Goal: Information Seeking & Learning: Learn about a topic

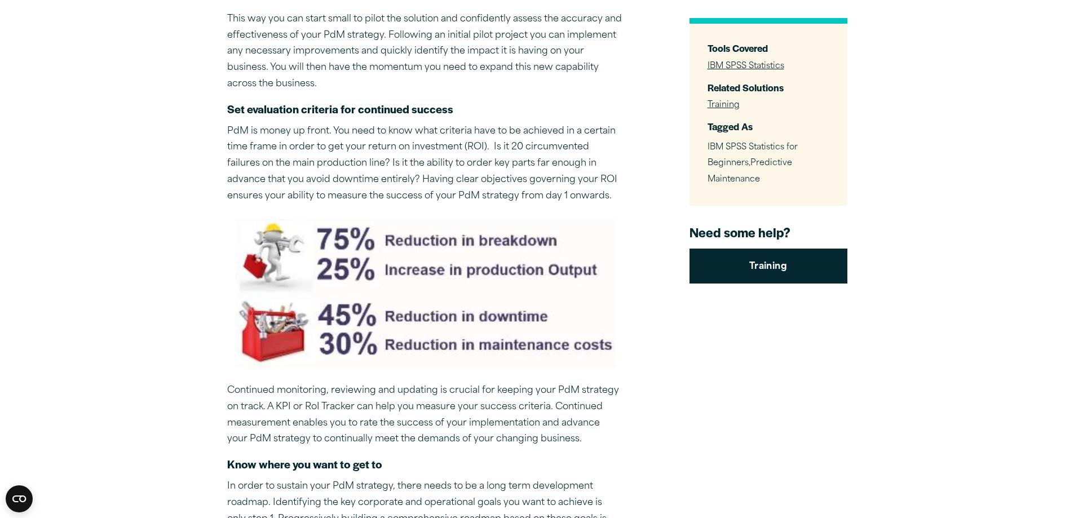
scroll to position [1585, 0]
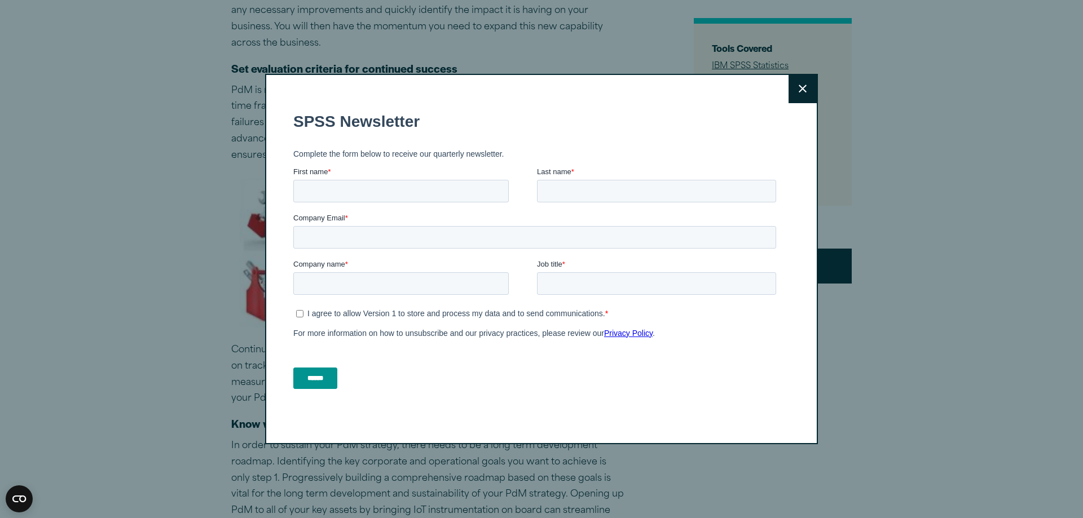
click at [799, 84] on button "Close" at bounding box center [802, 89] width 28 height 28
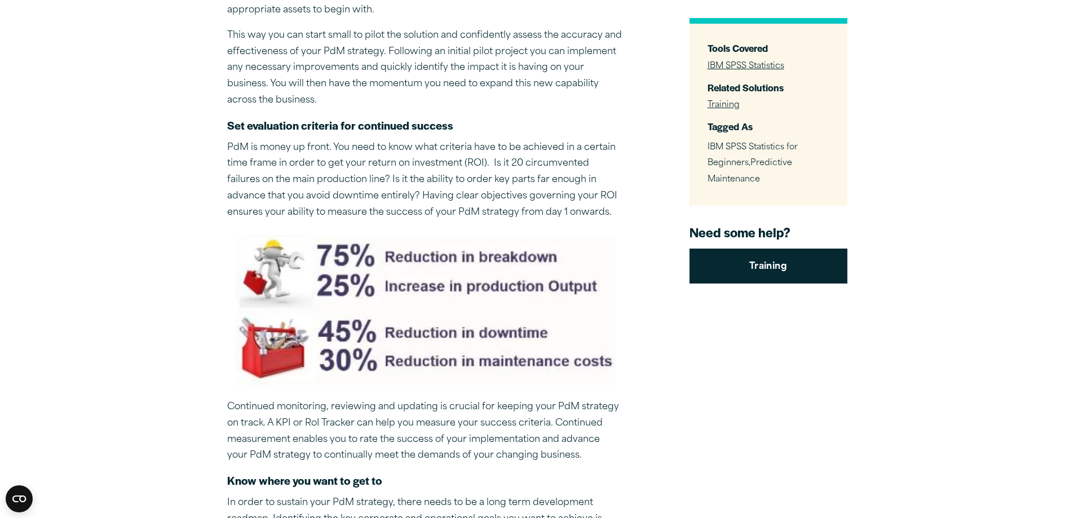
scroll to position [1529, 0]
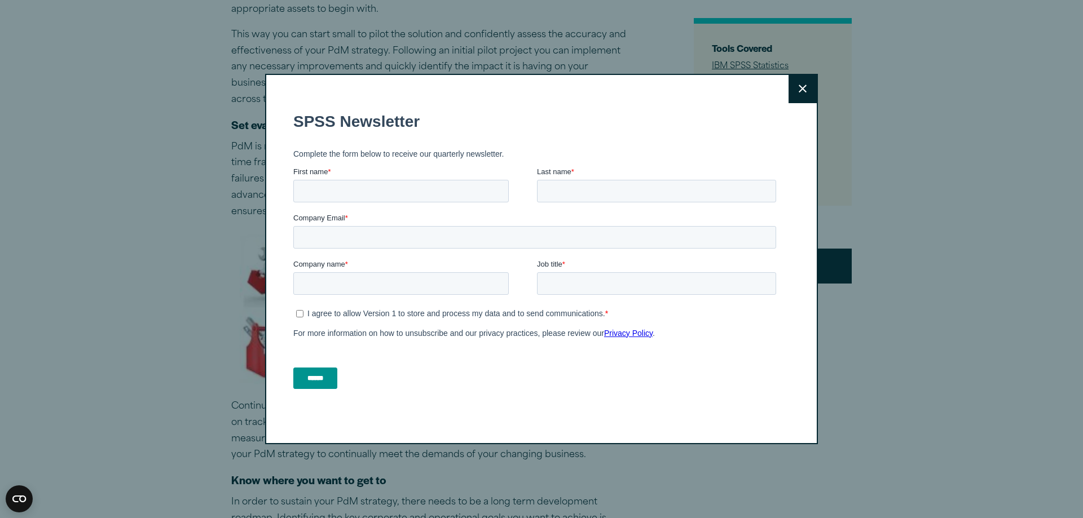
click at [799, 89] on icon at bounding box center [803, 89] width 8 height 8
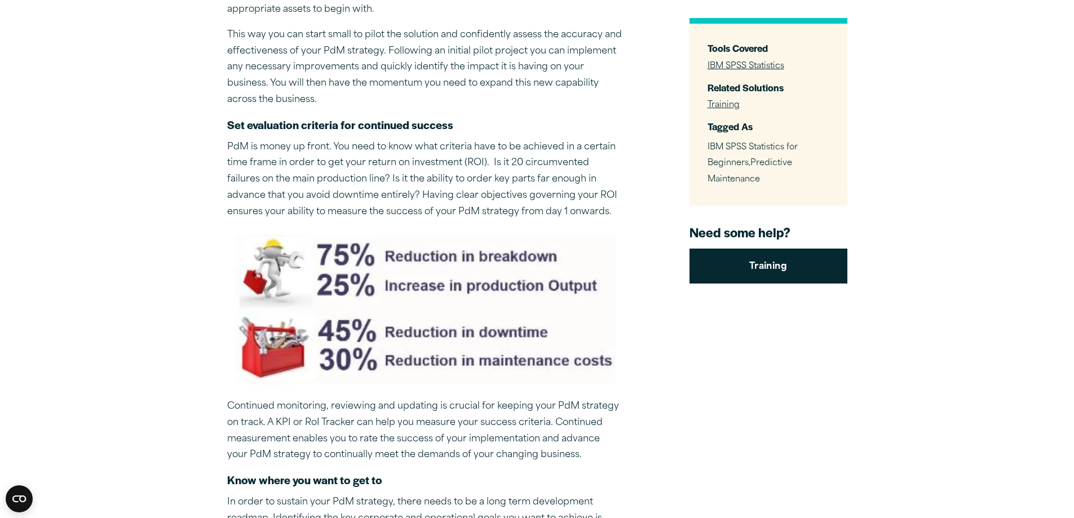
click at [608, 234] on img at bounding box center [424, 310] width 395 height 160
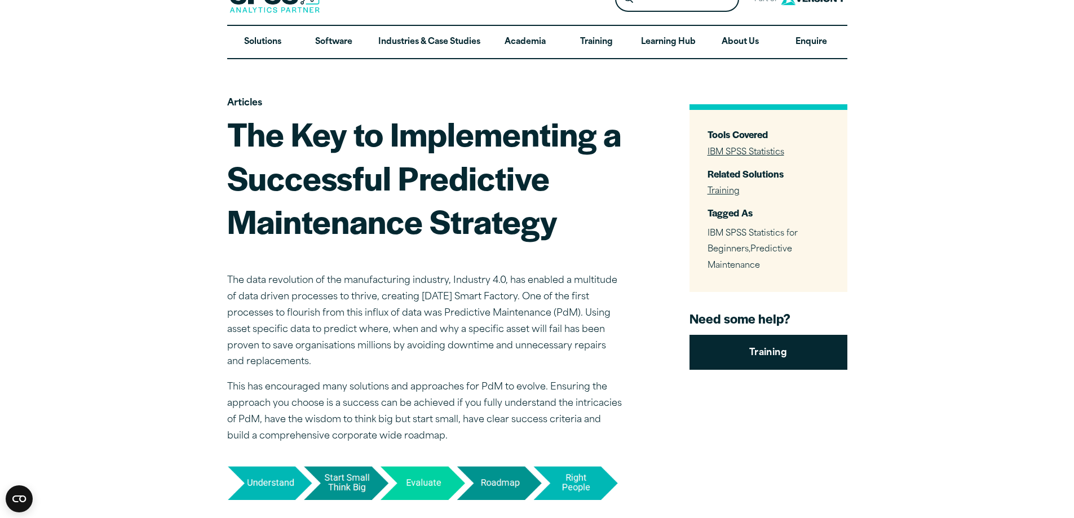
scroll to position [0, 0]
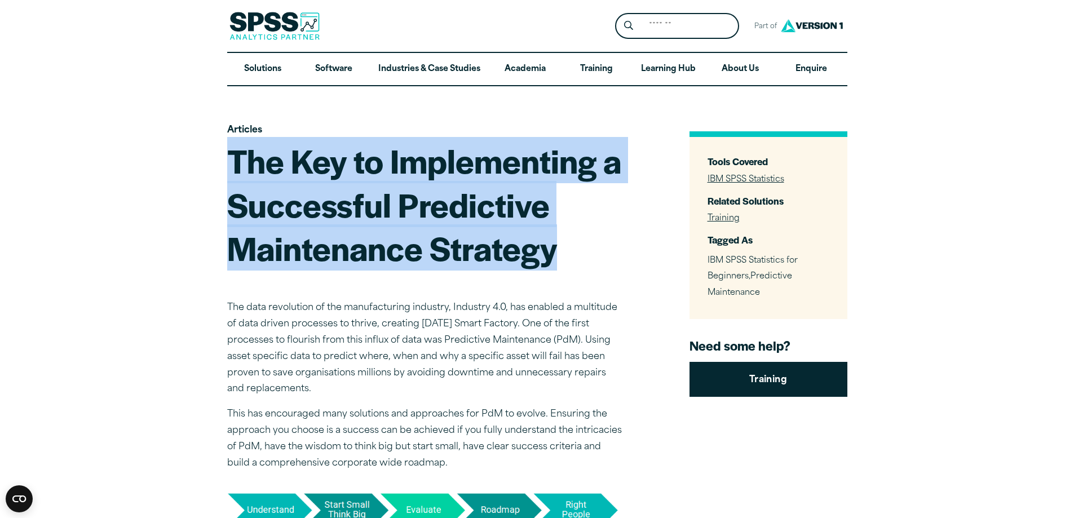
drag, startPoint x: 557, startPoint y: 253, endPoint x: 231, endPoint y: 167, distance: 337.0
click at [231, 167] on h1 "The Key to Implementing a Successful Predictive Maintenance Strategy" at bounding box center [424, 204] width 395 height 131
copy h1 "The Key to Implementing a Successful Predictive Maintenance Strategy"
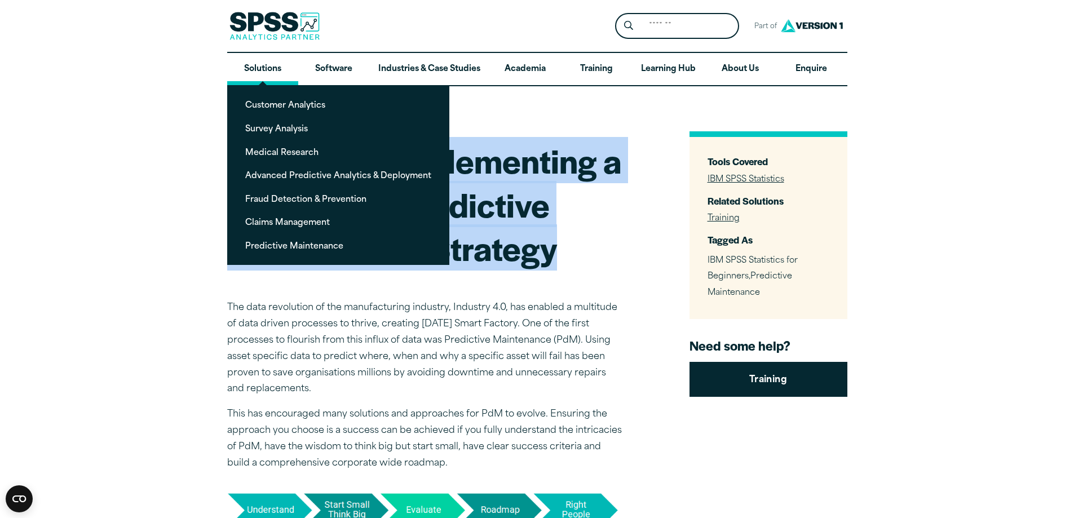
click at [259, 63] on link "Solutions" at bounding box center [262, 69] width 71 height 33
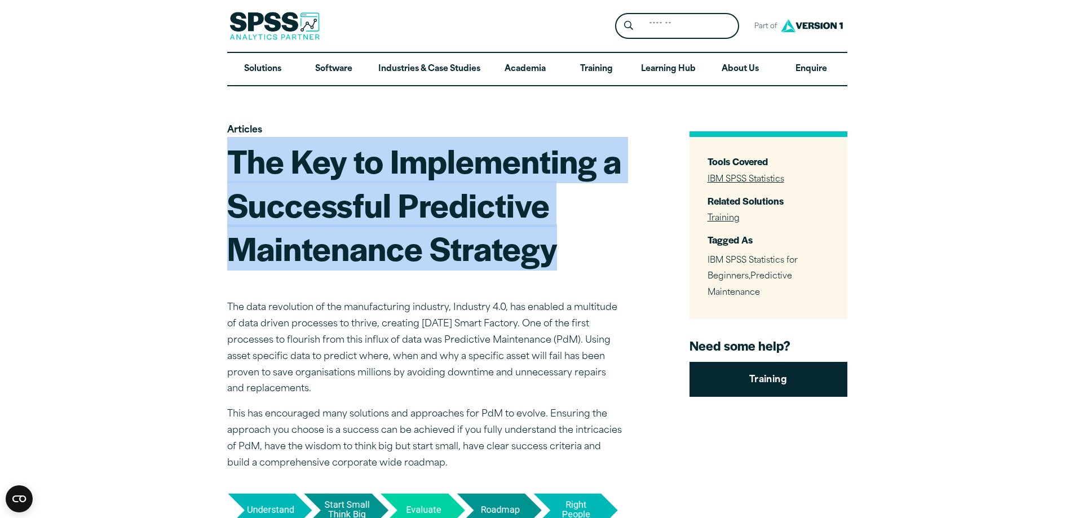
click at [559, 240] on h1 "The Key to Implementing a Successful Predictive Maintenance Strategy" at bounding box center [424, 204] width 395 height 131
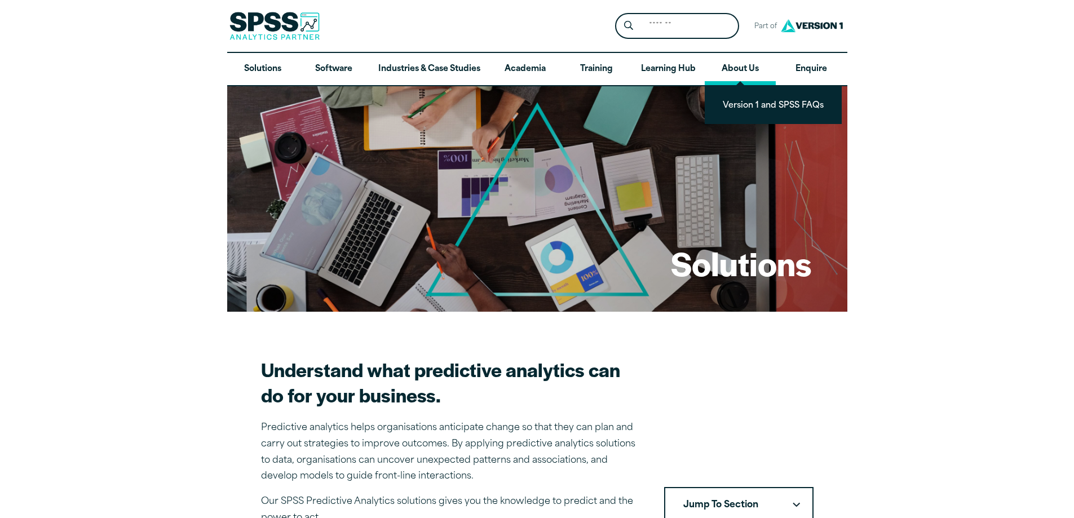
click at [736, 68] on link "About Us" at bounding box center [740, 69] width 71 height 33
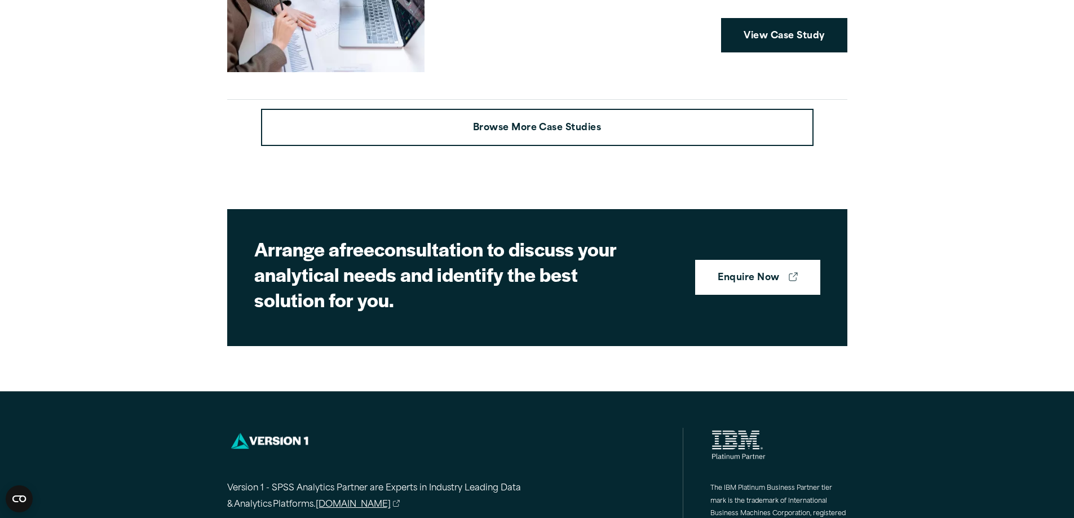
scroll to position [2930, 0]
